Goal: Task Accomplishment & Management: Complete application form

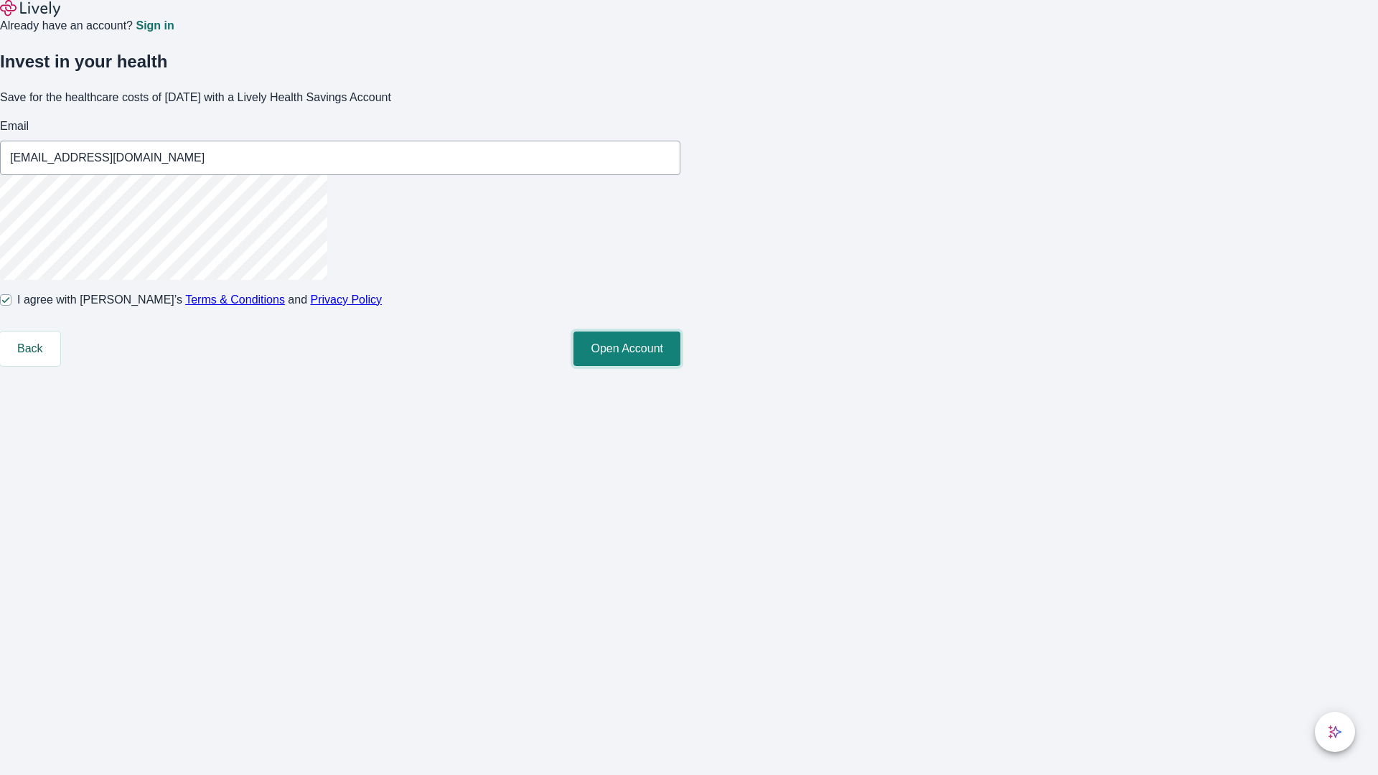
click at [680, 366] on button "Open Account" at bounding box center [627, 349] width 107 height 34
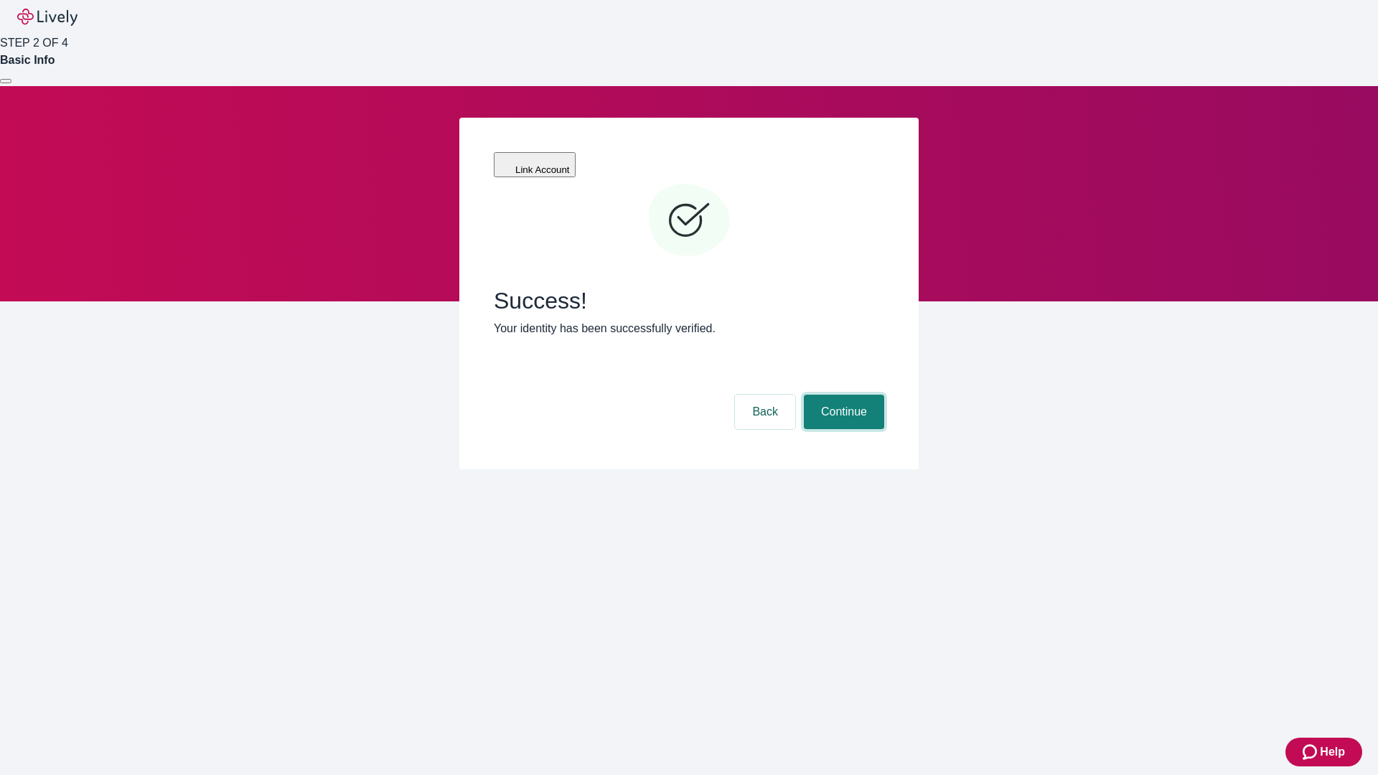
click at [842, 395] on button "Continue" at bounding box center [844, 412] width 80 height 34
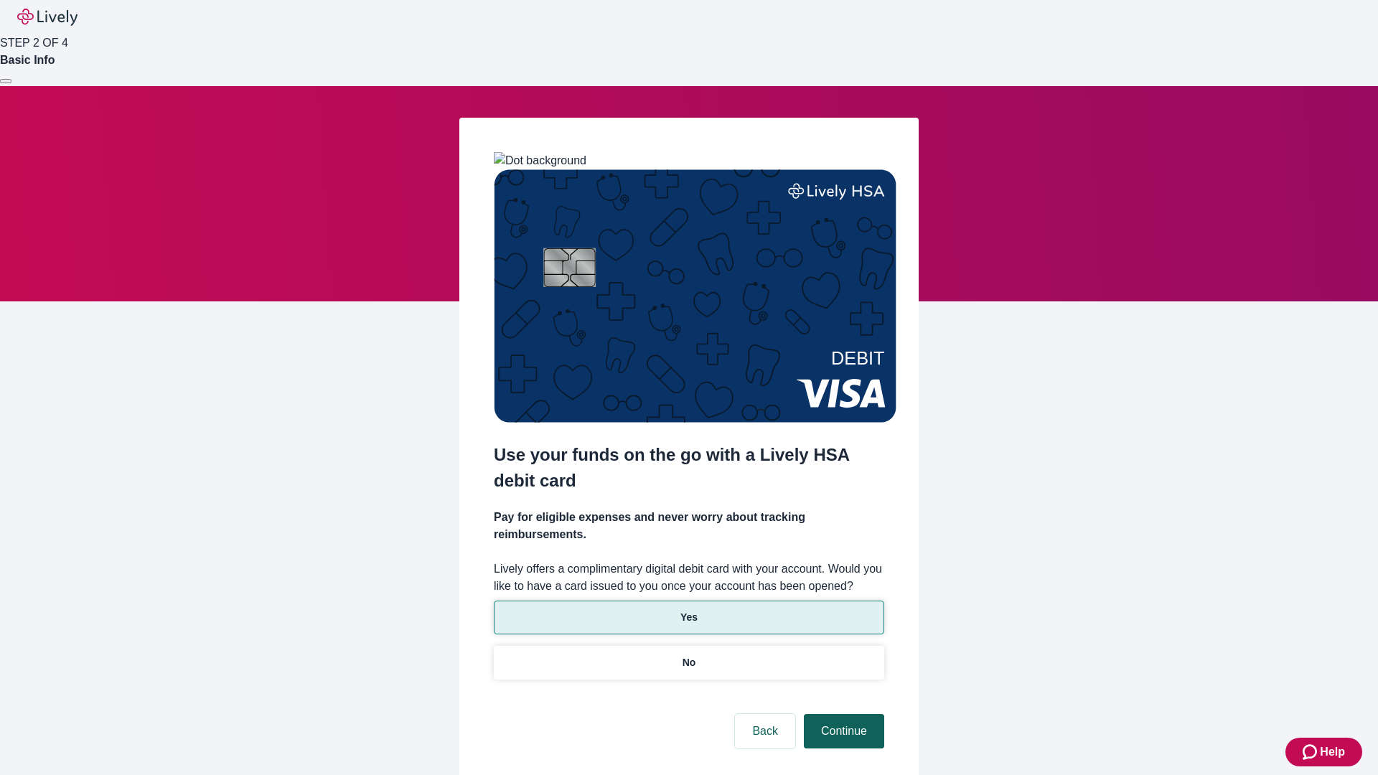
click at [688, 610] on p "Yes" at bounding box center [688, 617] width 17 height 15
click at [842, 714] on button "Continue" at bounding box center [844, 731] width 80 height 34
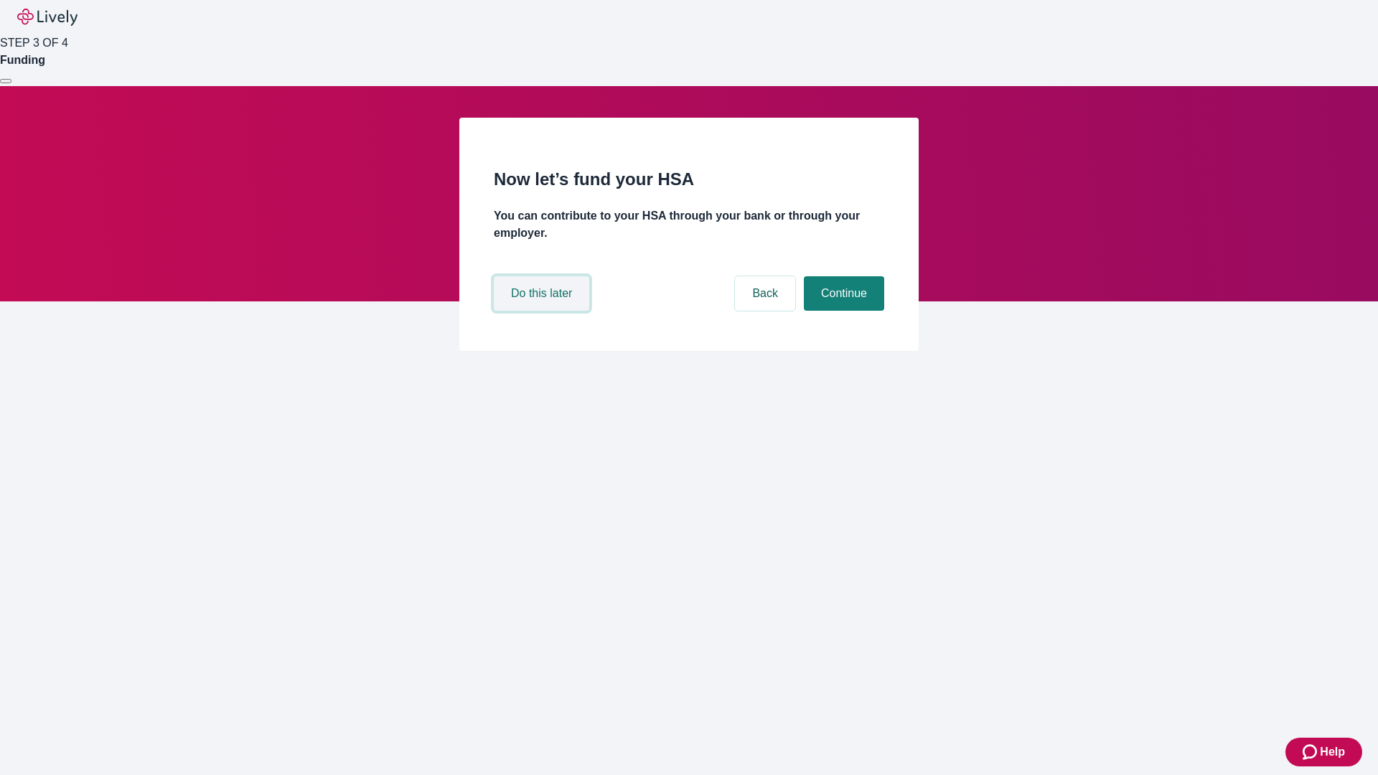
click at [543, 311] on button "Do this later" at bounding box center [541, 293] width 95 height 34
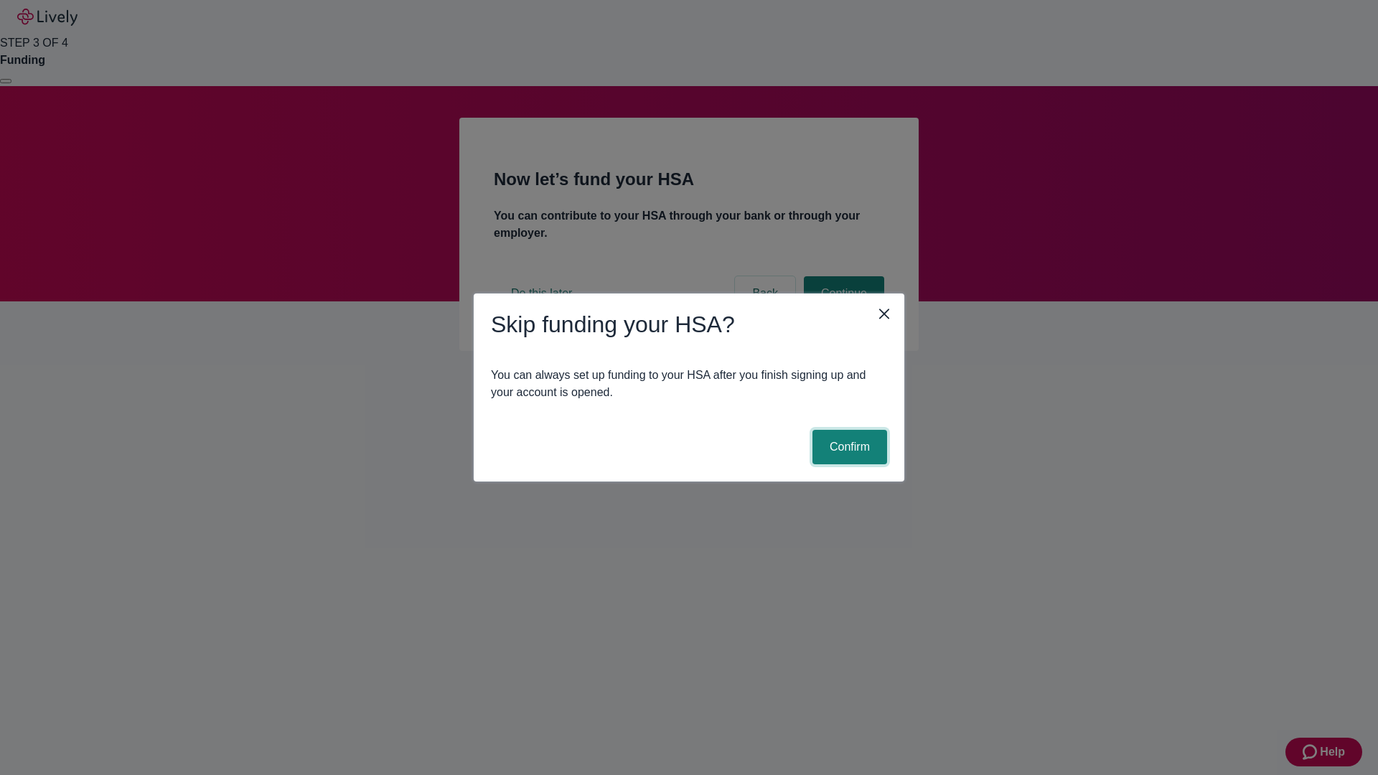
click at [848, 447] on button "Confirm" at bounding box center [850, 447] width 75 height 34
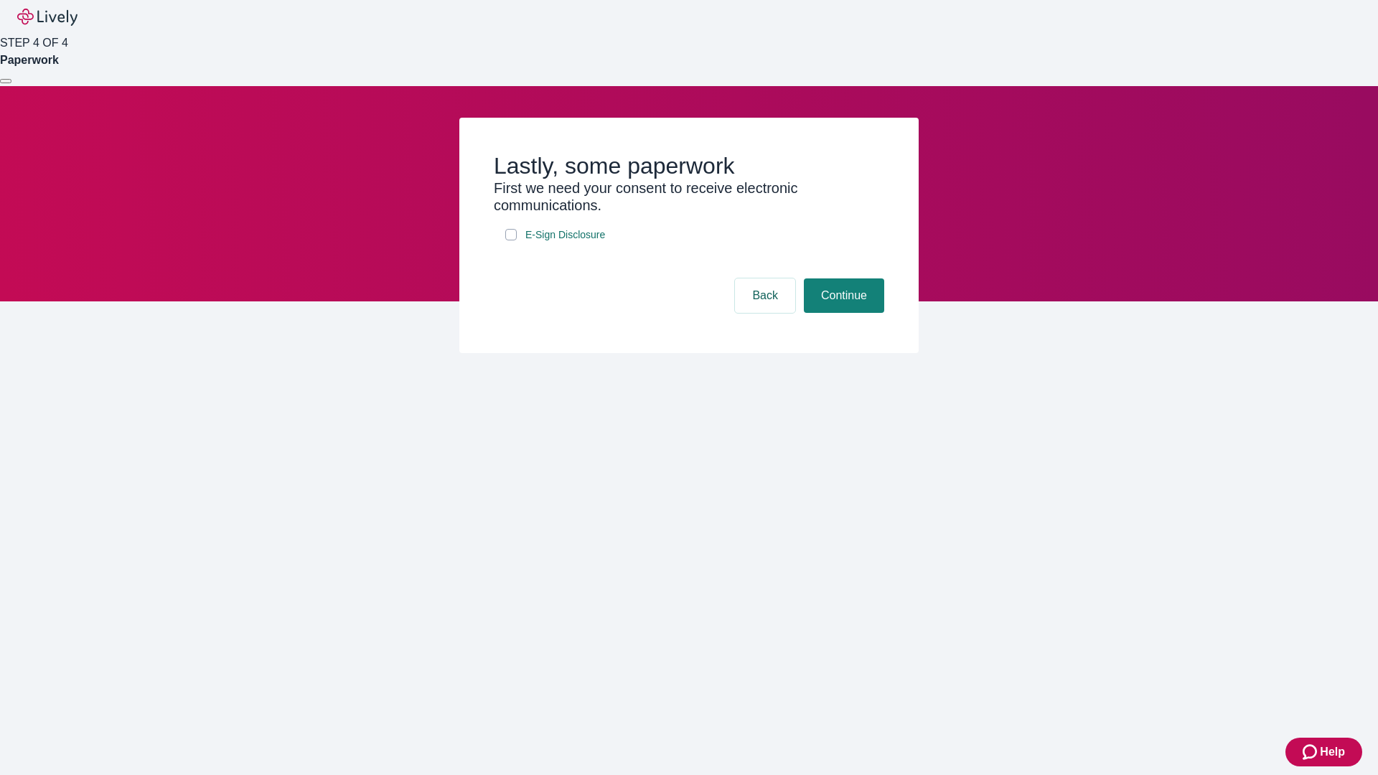
click at [511, 240] on input "E-Sign Disclosure" at bounding box center [510, 234] width 11 height 11
checkbox input "true"
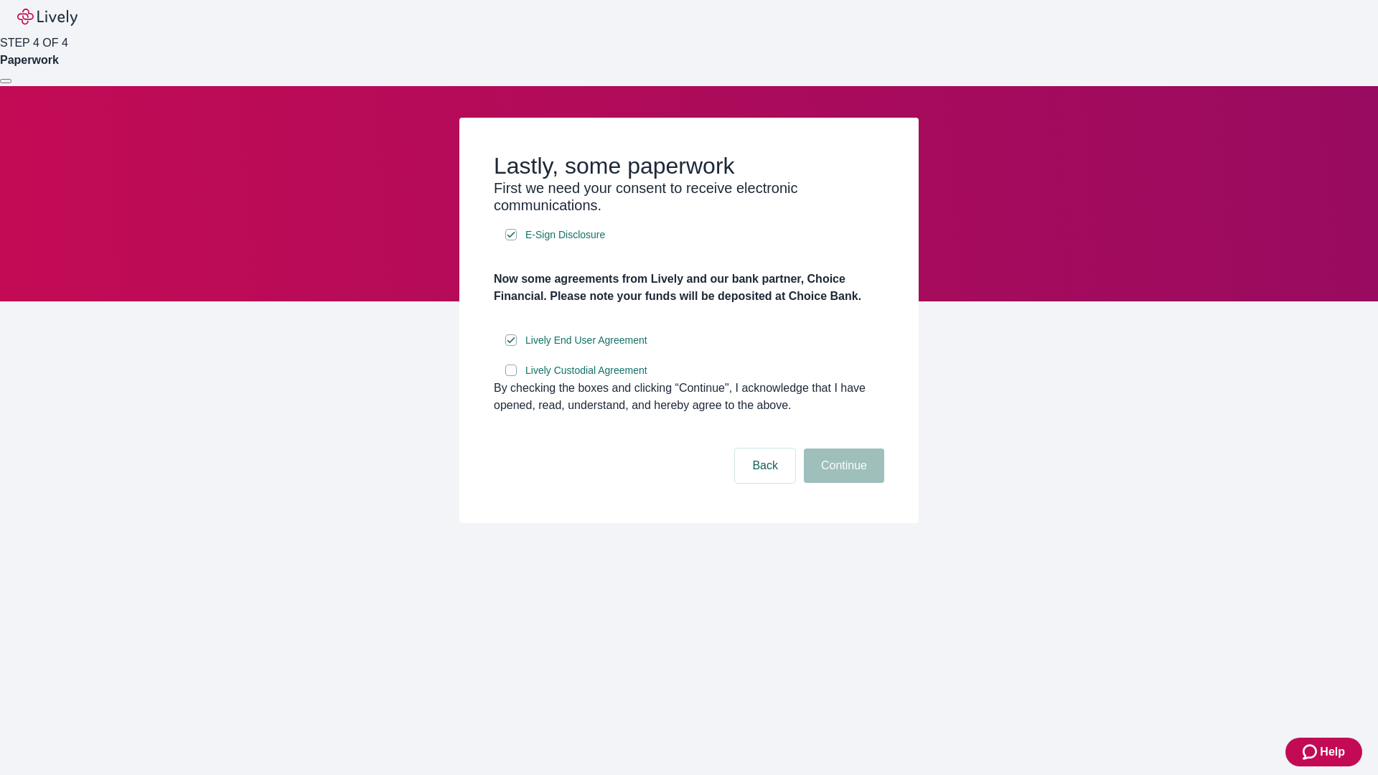
click at [511, 376] on input "Lively Custodial Agreement" at bounding box center [510, 370] width 11 height 11
checkbox input "true"
click at [842, 483] on button "Continue" at bounding box center [844, 466] width 80 height 34
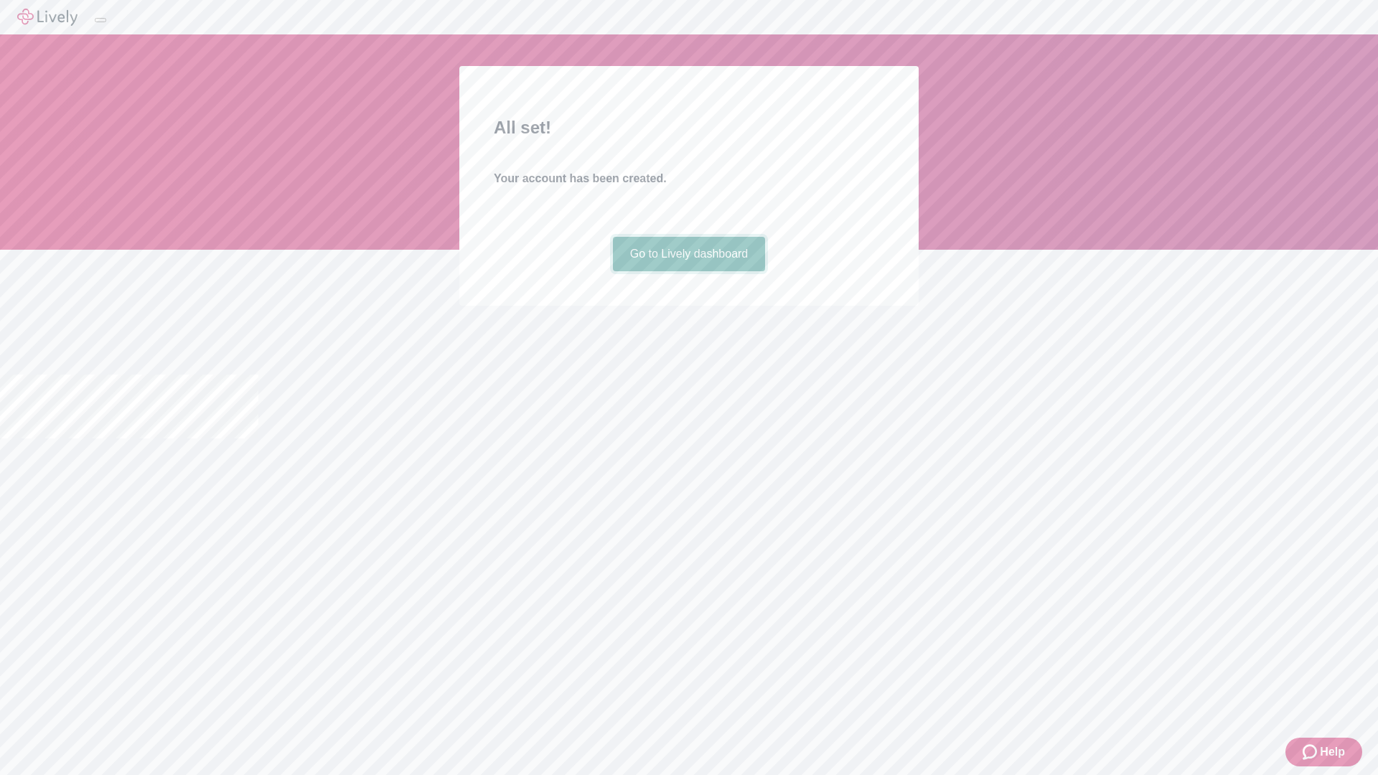
click at [688, 271] on link "Go to Lively dashboard" at bounding box center [689, 254] width 153 height 34
